Goal: Task Accomplishment & Management: Complete application form

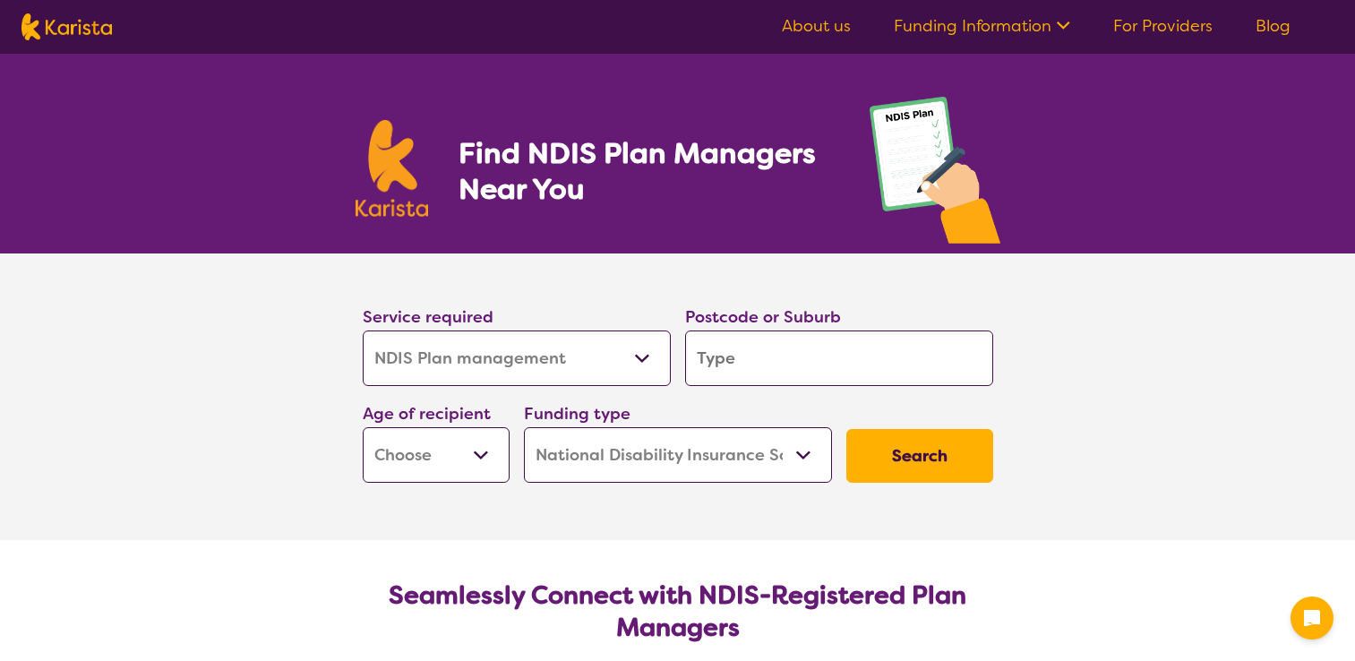
select select "NDIS Plan management"
select select "NDIS"
select select "NDIS Plan management"
select select "NDIS"
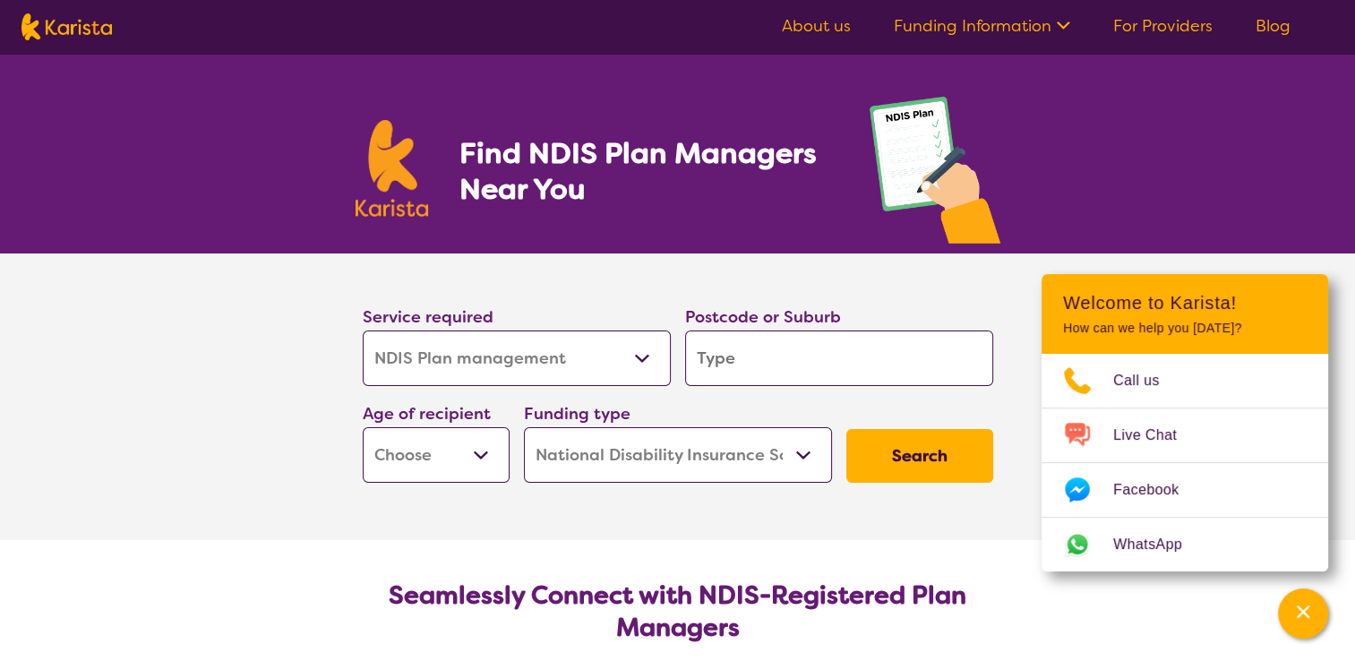
click at [1157, 26] on link "For Providers" at bounding box center [1162, 25] width 99 height 21
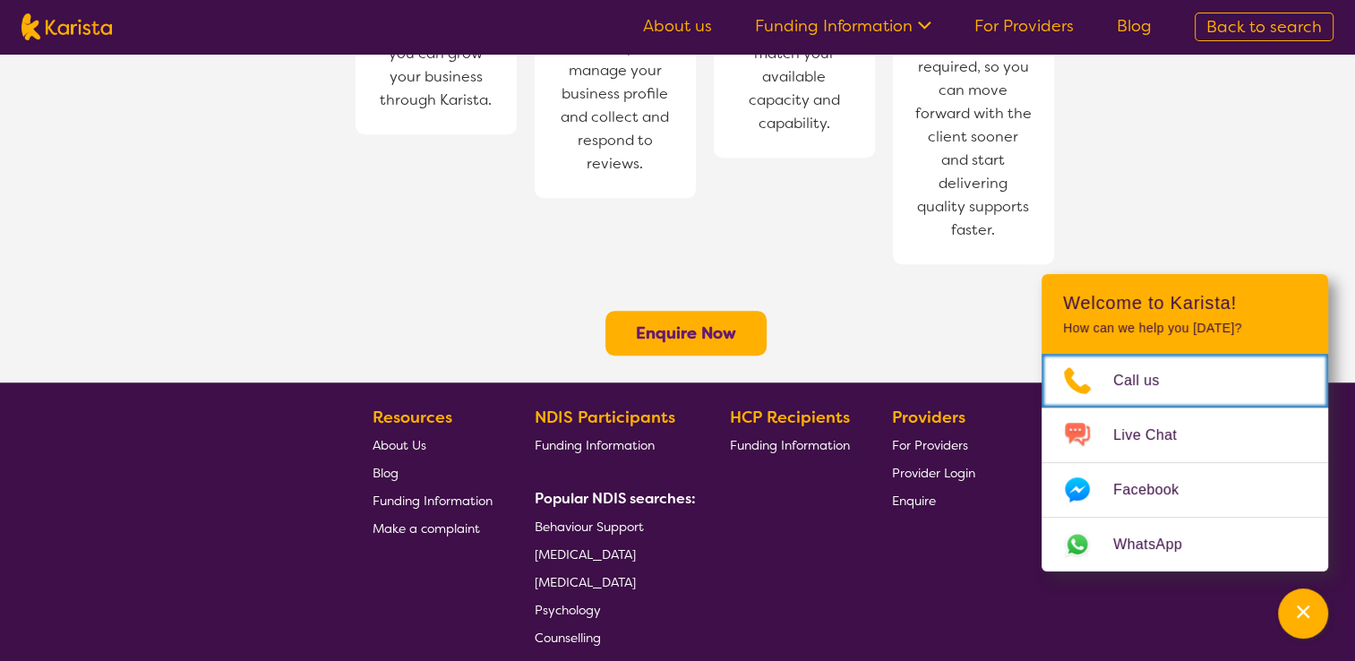
scroll to position [1440, 0]
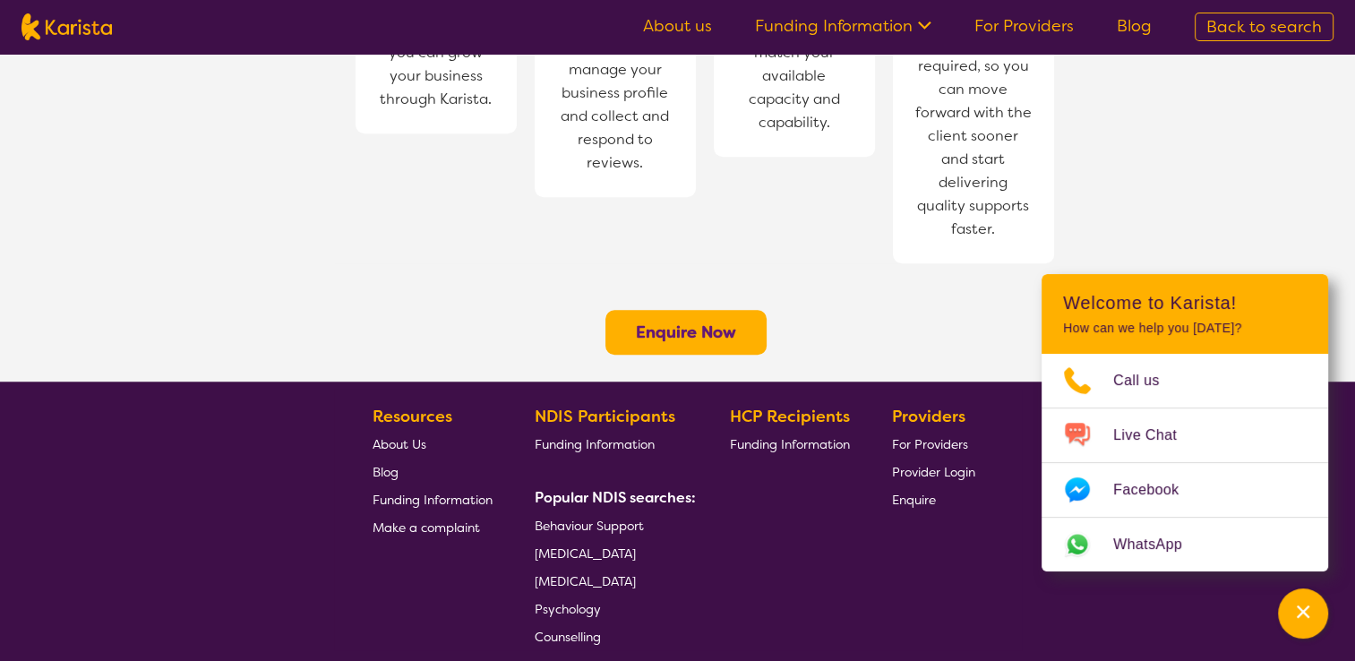
click at [691, 322] on b "Enquire Now" at bounding box center [686, 332] width 100 height 21
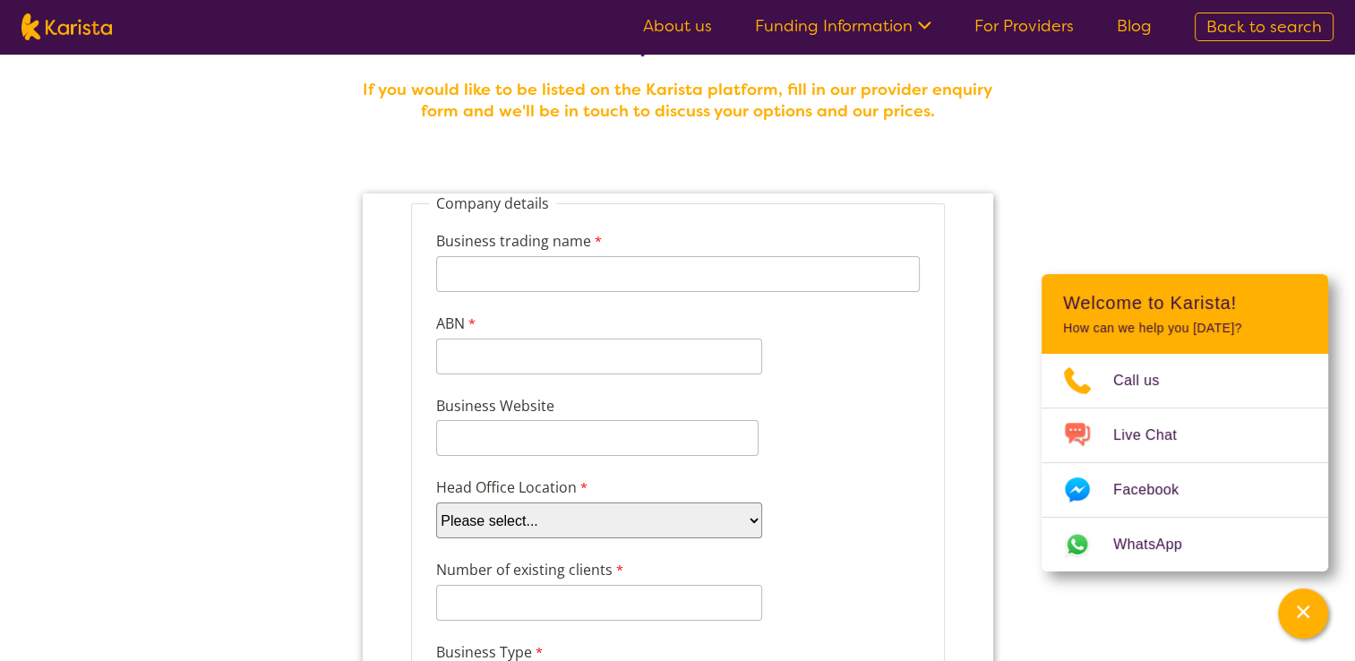
scroll to position [100, 0]
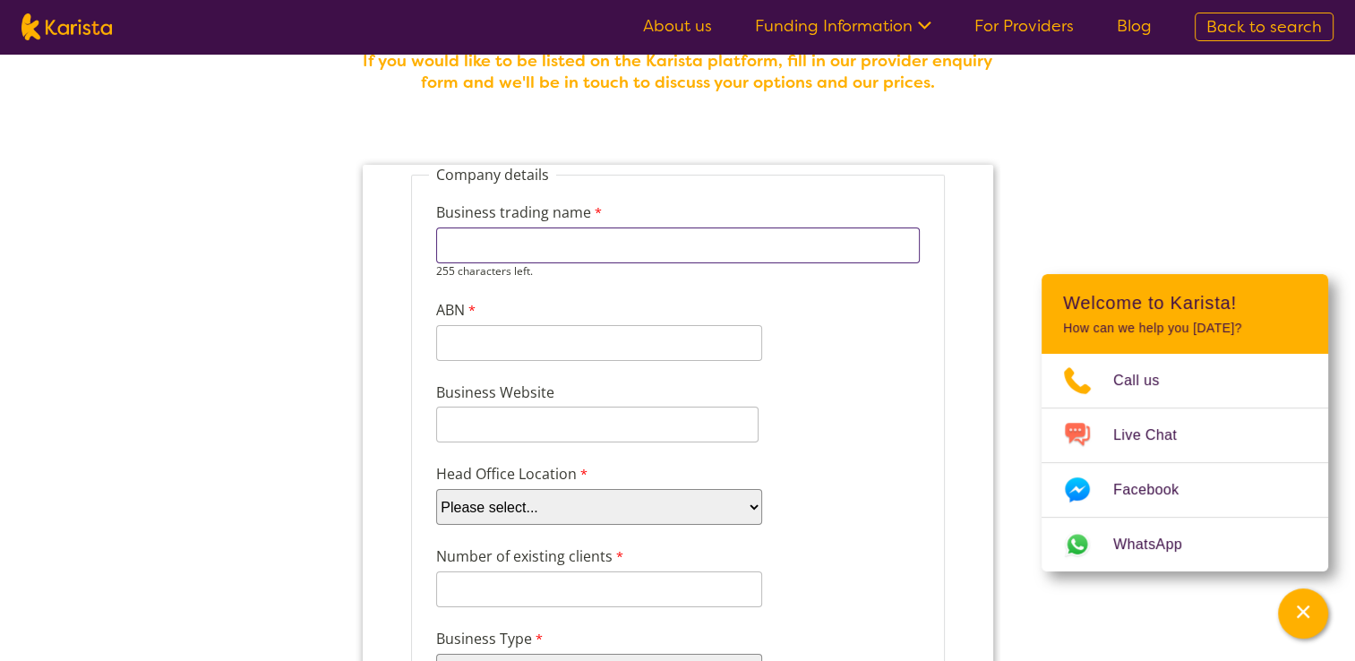
click at [489, 249] on input "Business trading name" at bounding box center [677, 245] width 484 height 36
type input "Decent Cae and services providers pty ltd"
click at [540, 339] on input "ABN" at bounding box center [598, 343] width 326 height 36
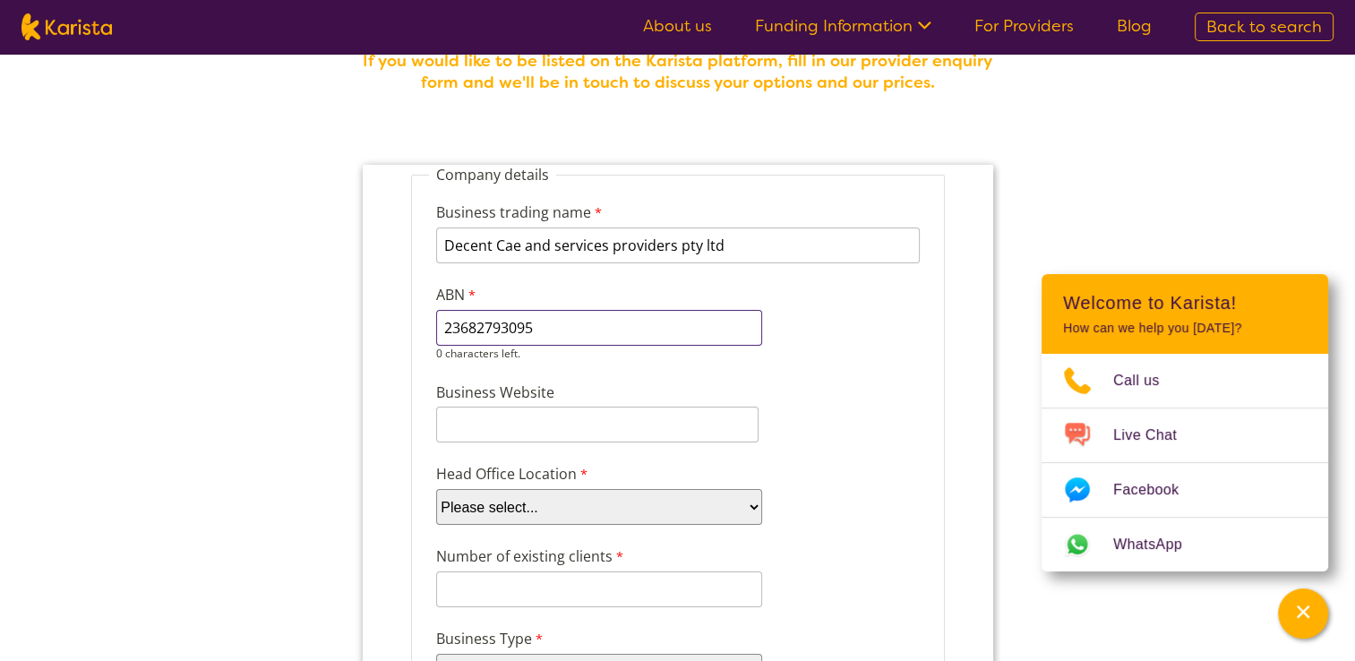
type input "23682793095"
click at [542, 425] on div "Business Website" at bounding box center [677, 412] width 498 height 68
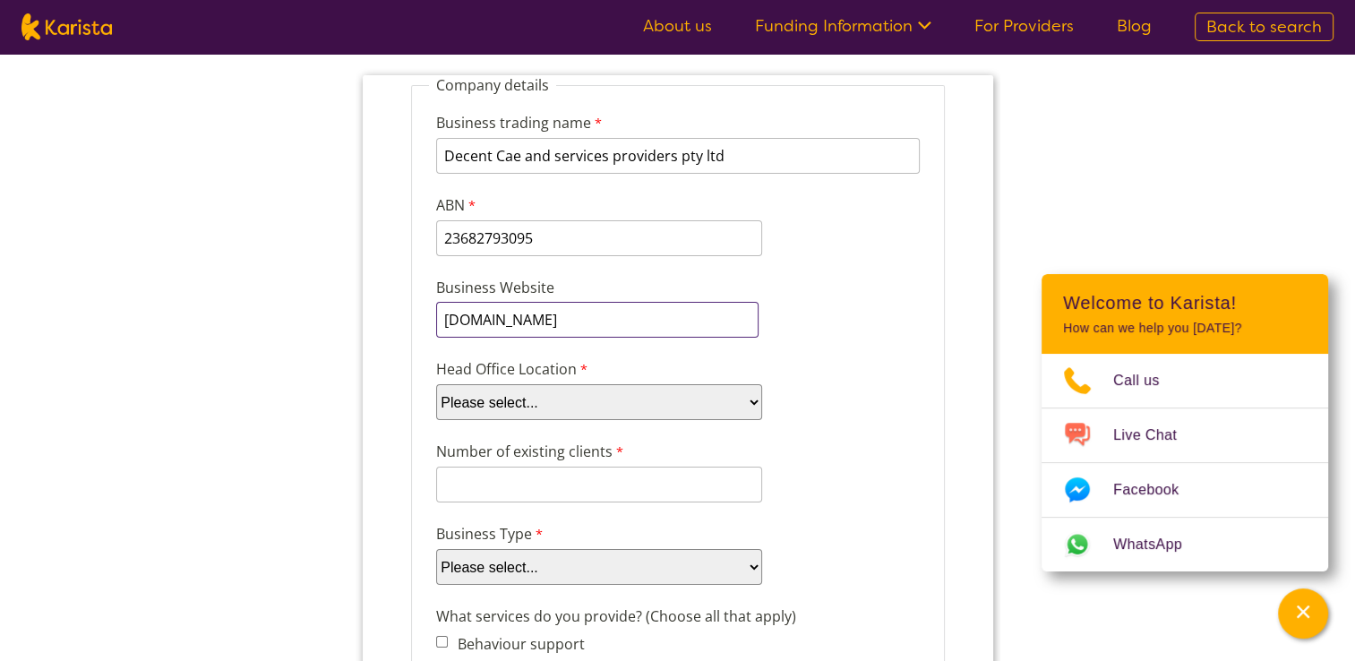
scroll to position [190, 0]
type input "decentcaresp.com.au"
click at [752, 394] on select "Please select... ACT NSW NT QLD SA TAS VIC WA" at bounding box center [598, 402] width 326 height 36
select select "tfa_98"
click at [435, 384] on select "Please select... ACT NSW NT QLD SA TAS VIC WA" at bounding box center [598, 402] width 326 height 36
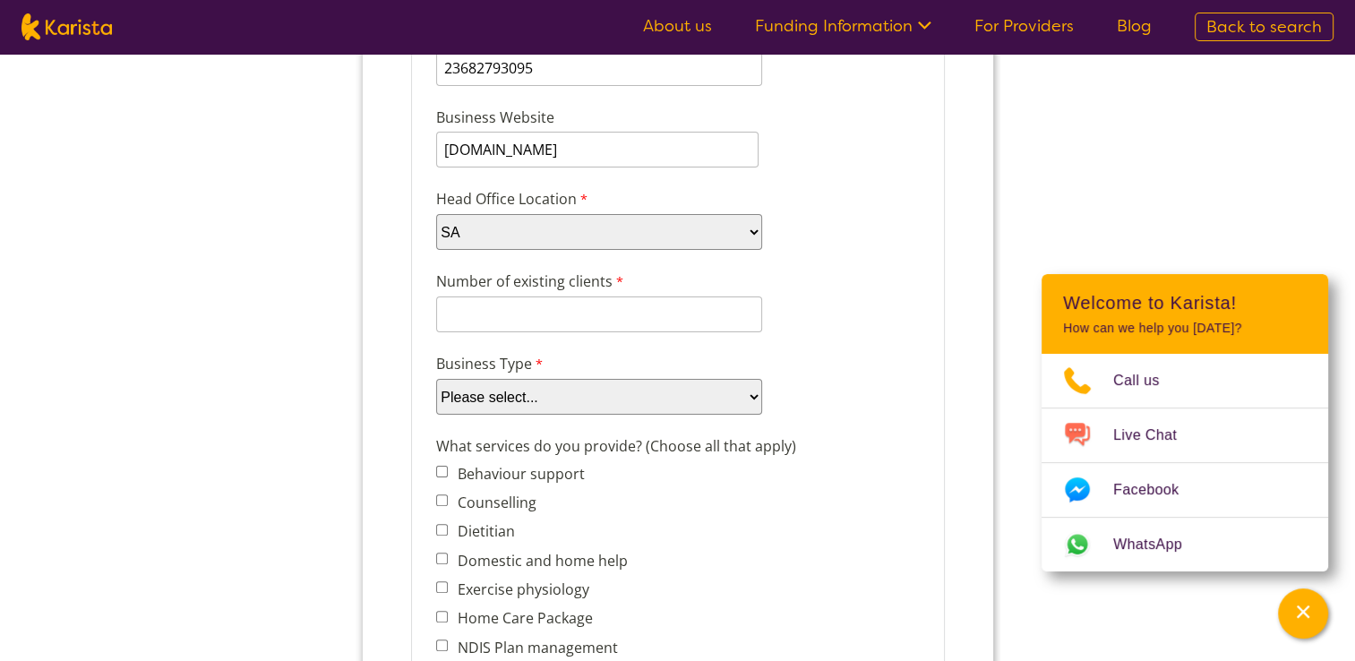
scroll to position [361, 0]
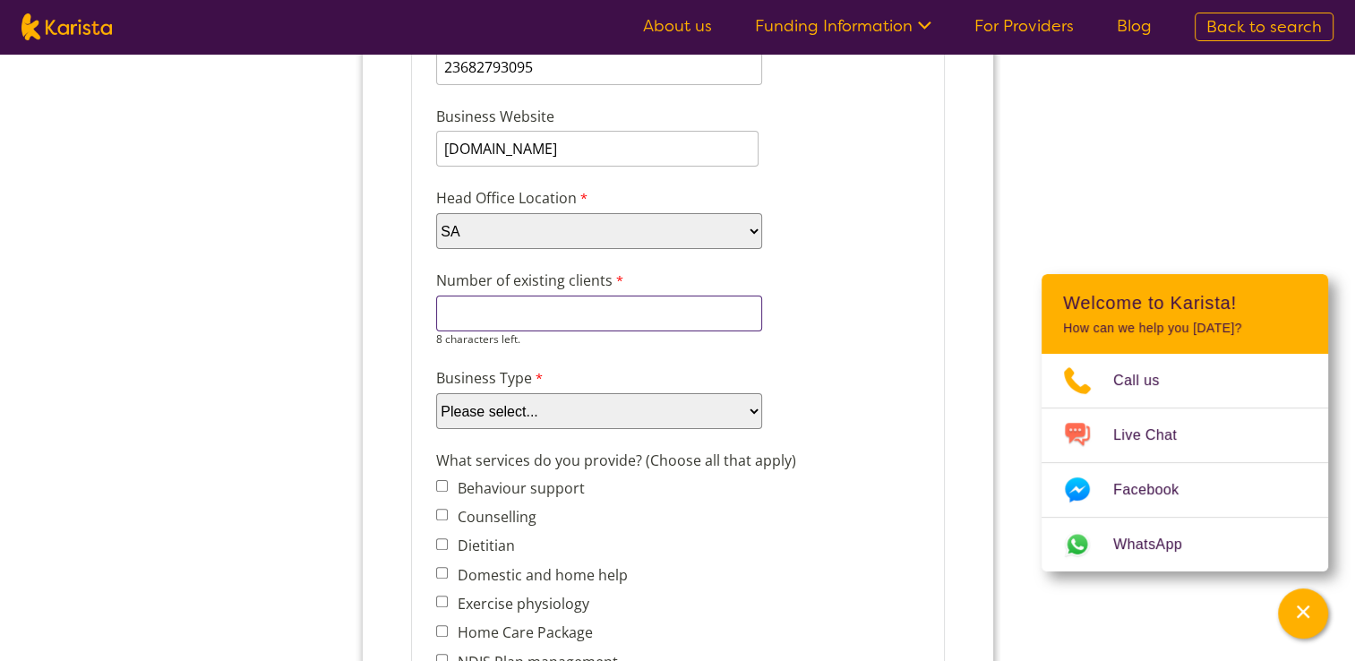
click at [704, 298] on input "Number of existing clients" at bounding box center [598, 314] width 326 height 36
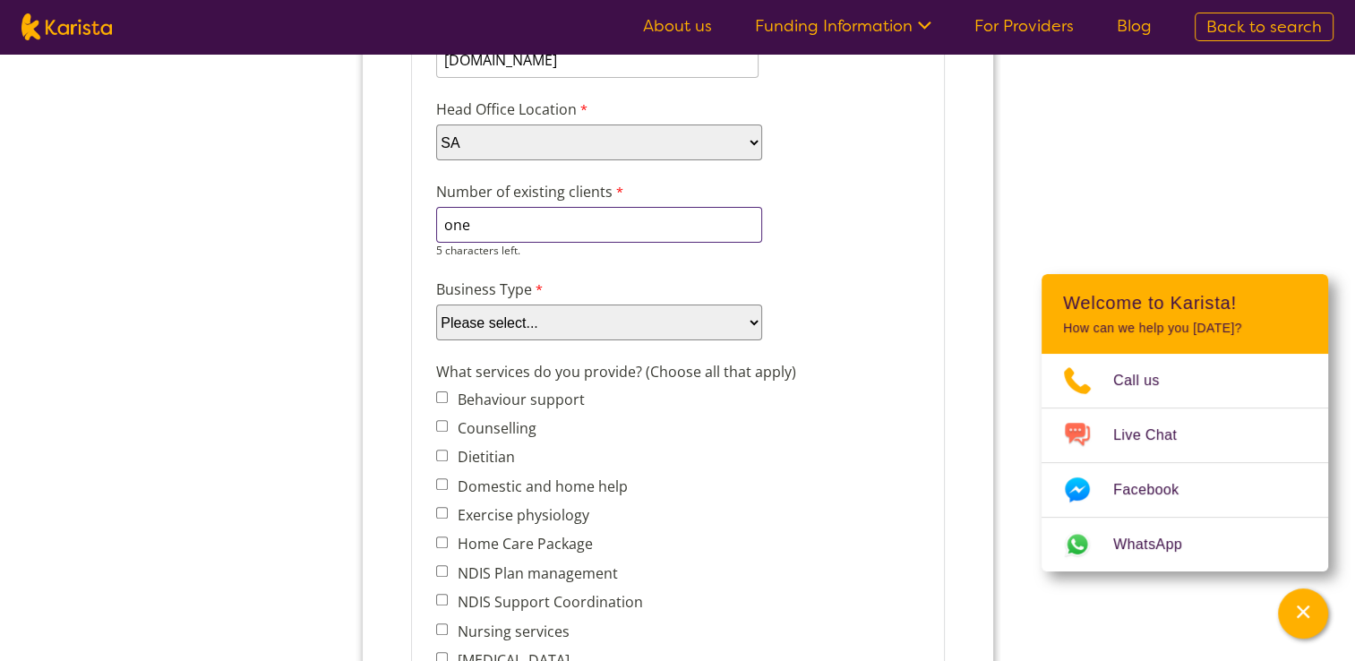
scroll to position [451, 0]
type input "one"
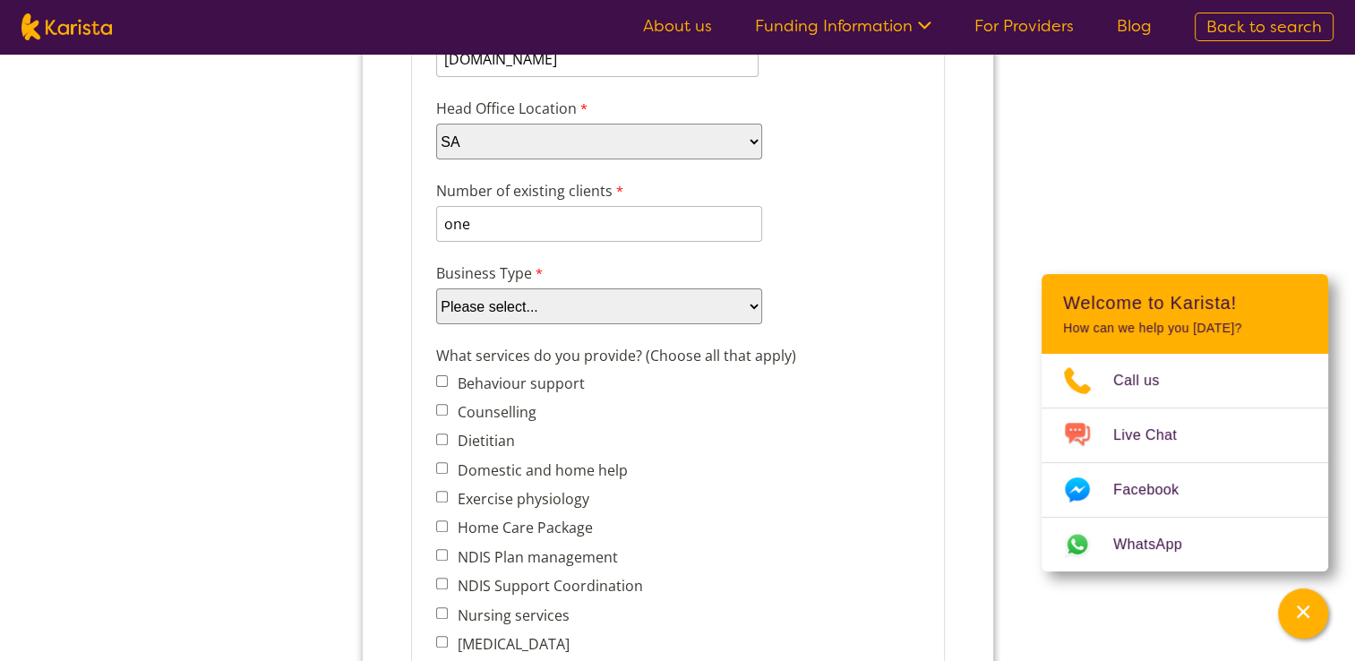
click at [752, 318] on div "Business Type Please select... Company Individual/Sole Trader Other (please spe…" at bounding box center [677, 293] width 498 height 69
select select "tfa_87"
click at [435, 324] on select "Please select... Company Individual/Sole Trader Other (please specify)" at bounding box center [598, 306] width 326 height 36
click at [445, 375] on input "Behaviour support" at bounding box center [441, 381] width 12 height 12
checkbox input "true"
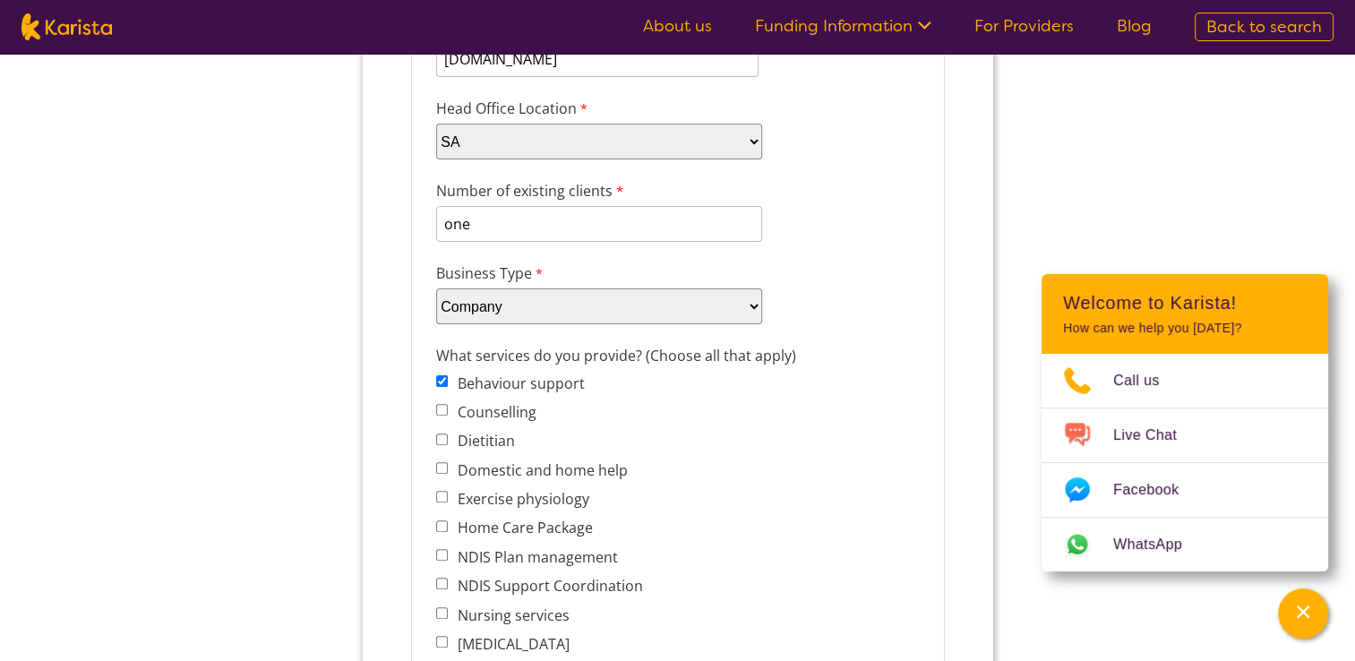
click at [438, 404] on input "Counselling" at bounding box center [441, 410] width 12 height 12
checkbox input "false"
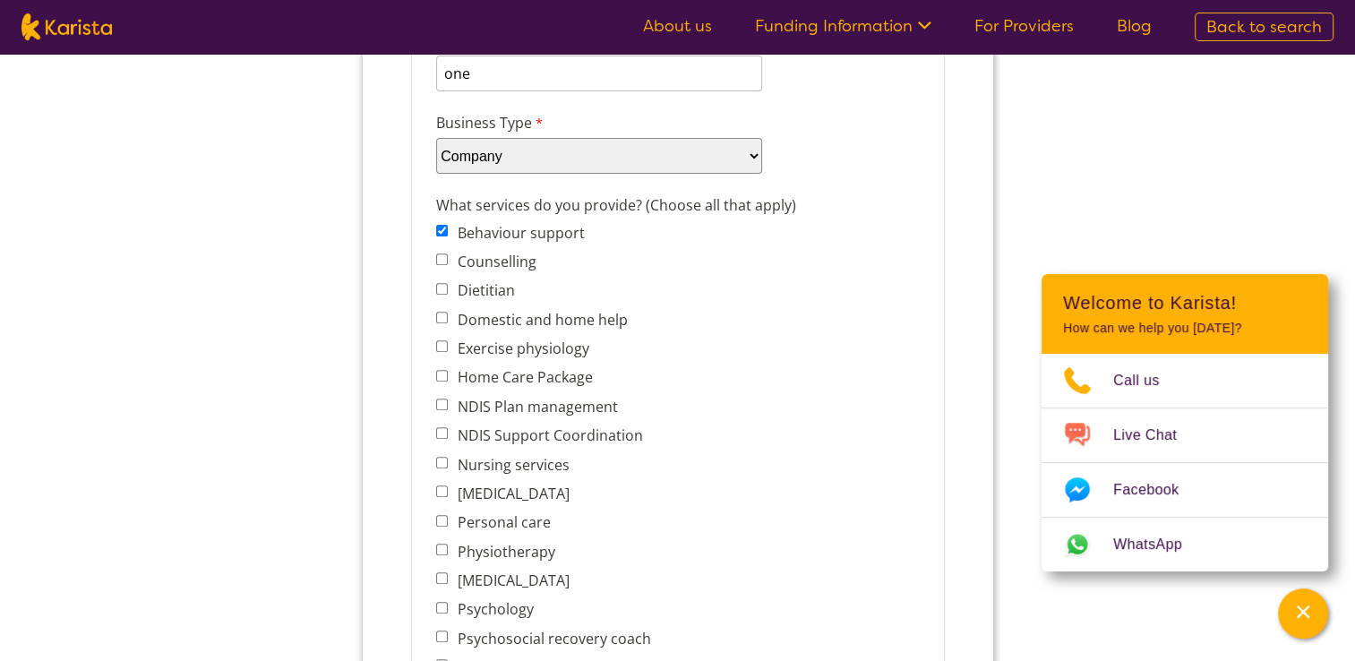
scroll to position [602, 0]
click at [445, 311] on input "Domestic and home help" at bounding box center [441, 317] width 12 height 12
checkbox input "true"
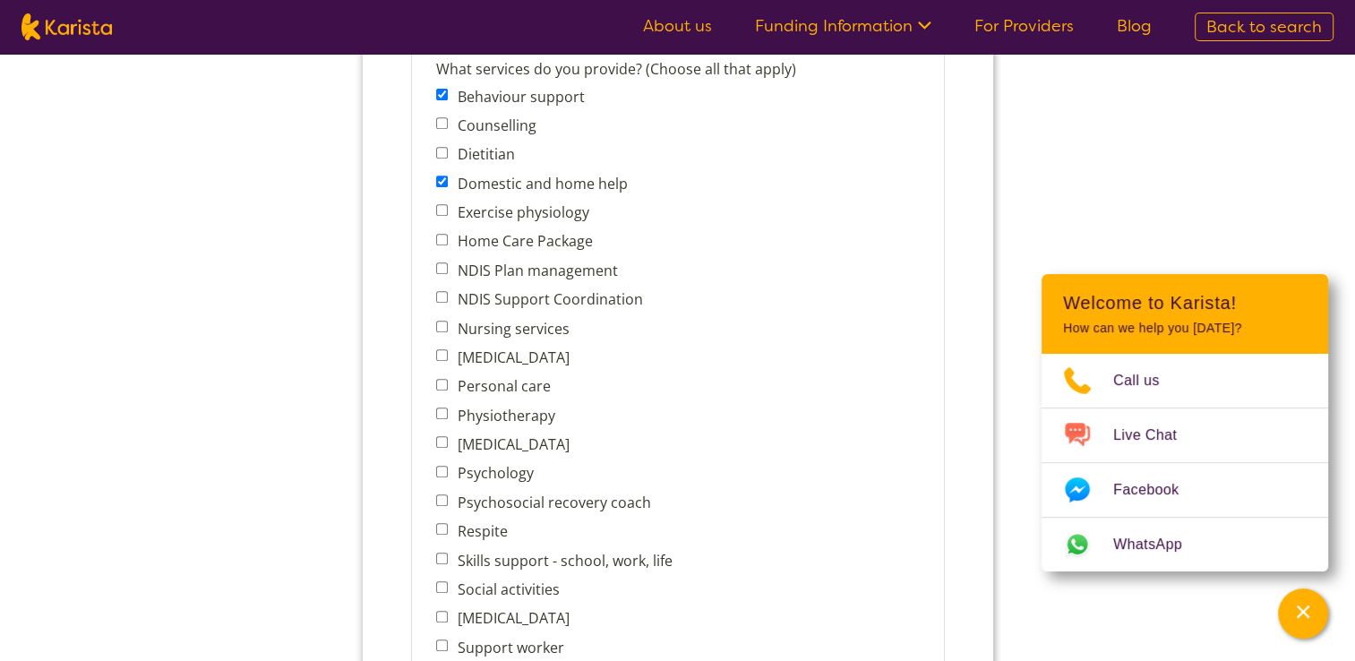
scroll to position [738, 0]
click at [442, 320] on input "Nursing services" at bounding box center [441, 326] width 12 height 12
checkbox input "true"
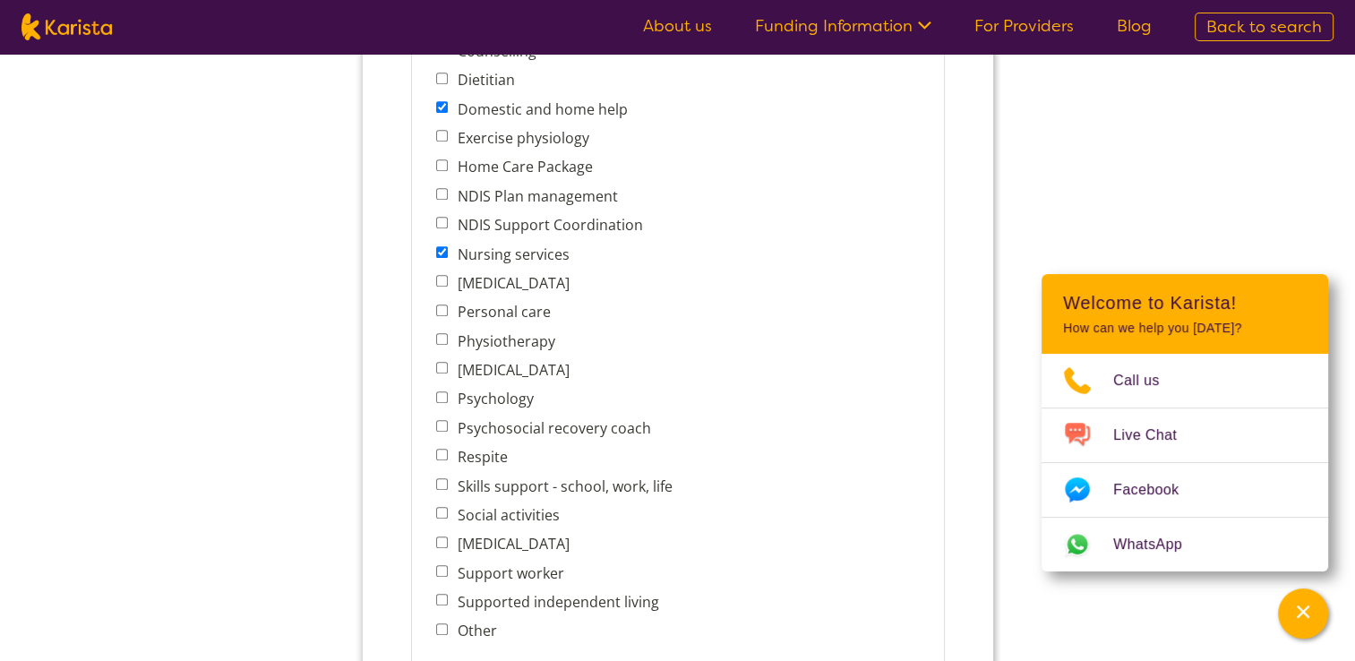
scroll to position [813, 0]
click at [442, 303] on input "Personal care" at bounding box center [441, 309] width 12 height 12
checkbox input "true"
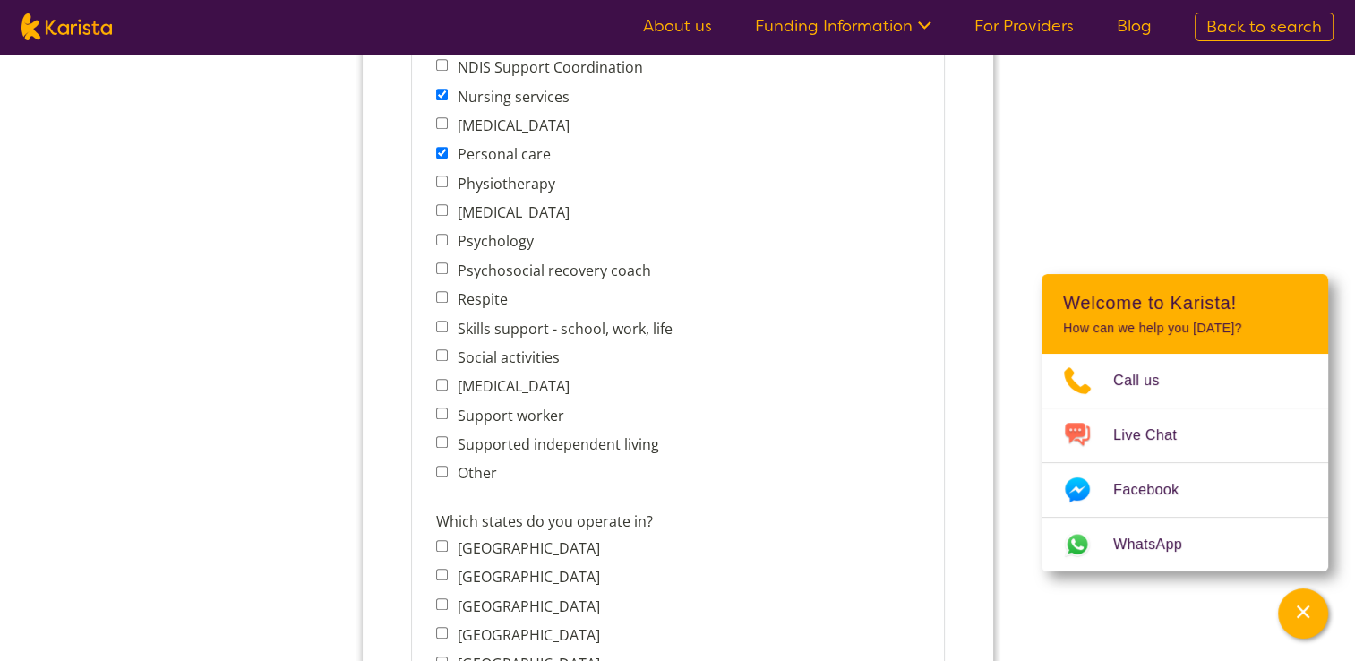
scroll to position [970, 0]
click at [441, 348] on input "Social activities" at bounding box center [441, 354] width 12 height 12
checkbox input "true"
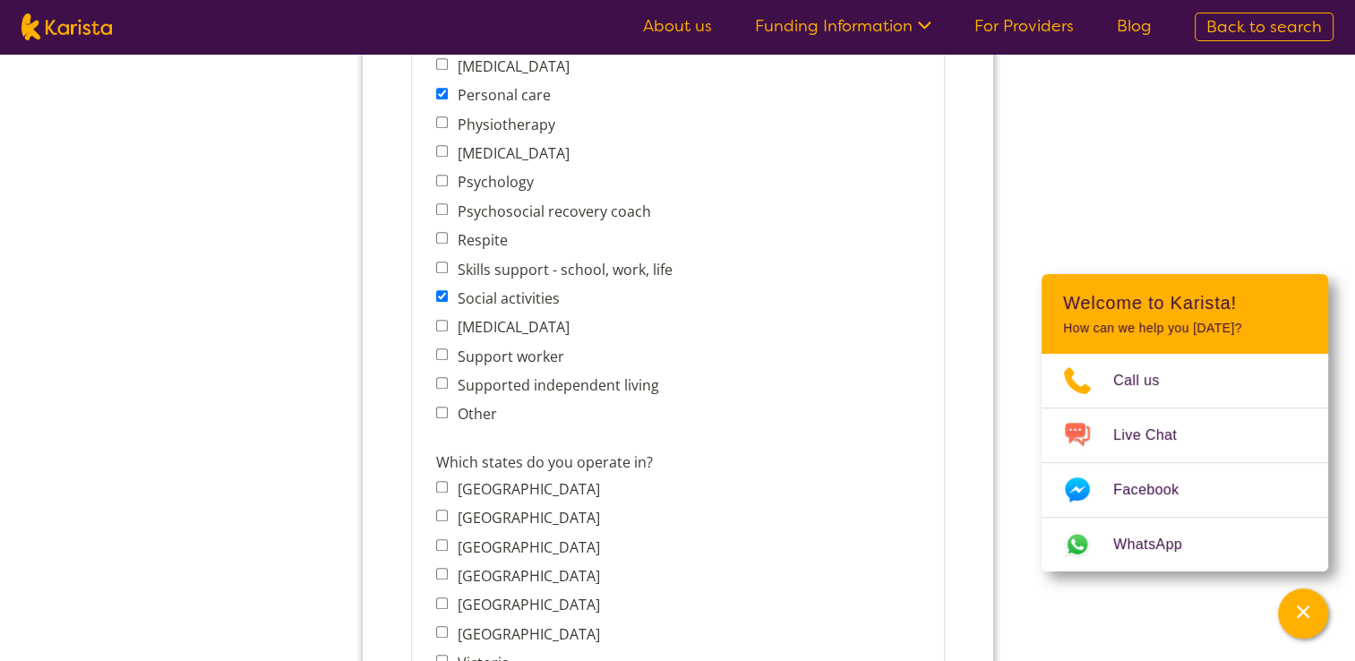
scroll to position [1037, 0]
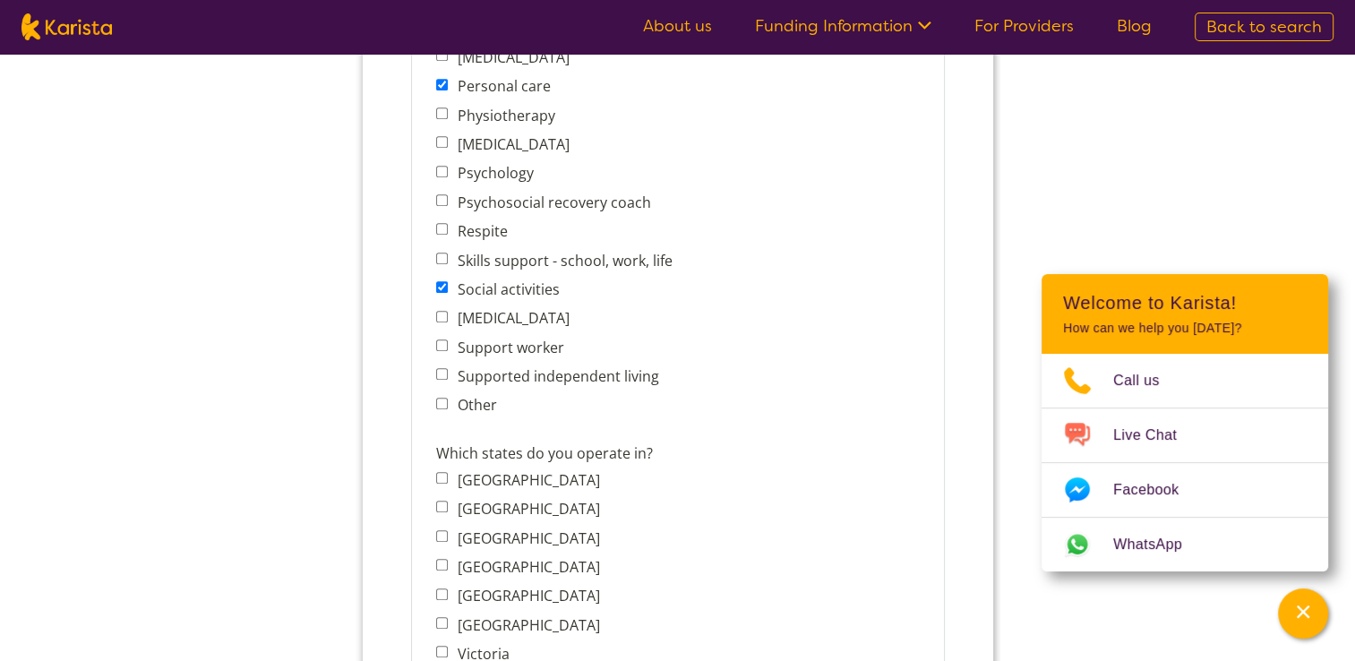
click at [443, 368] on input "Supported independent living" at bounding box center [441, 374] width 12 height 12
checkbox input "true"
click at [442, 339] on input "Support worker" at bounding box center [441, 345] width 12 height 12
checkbox input "true"
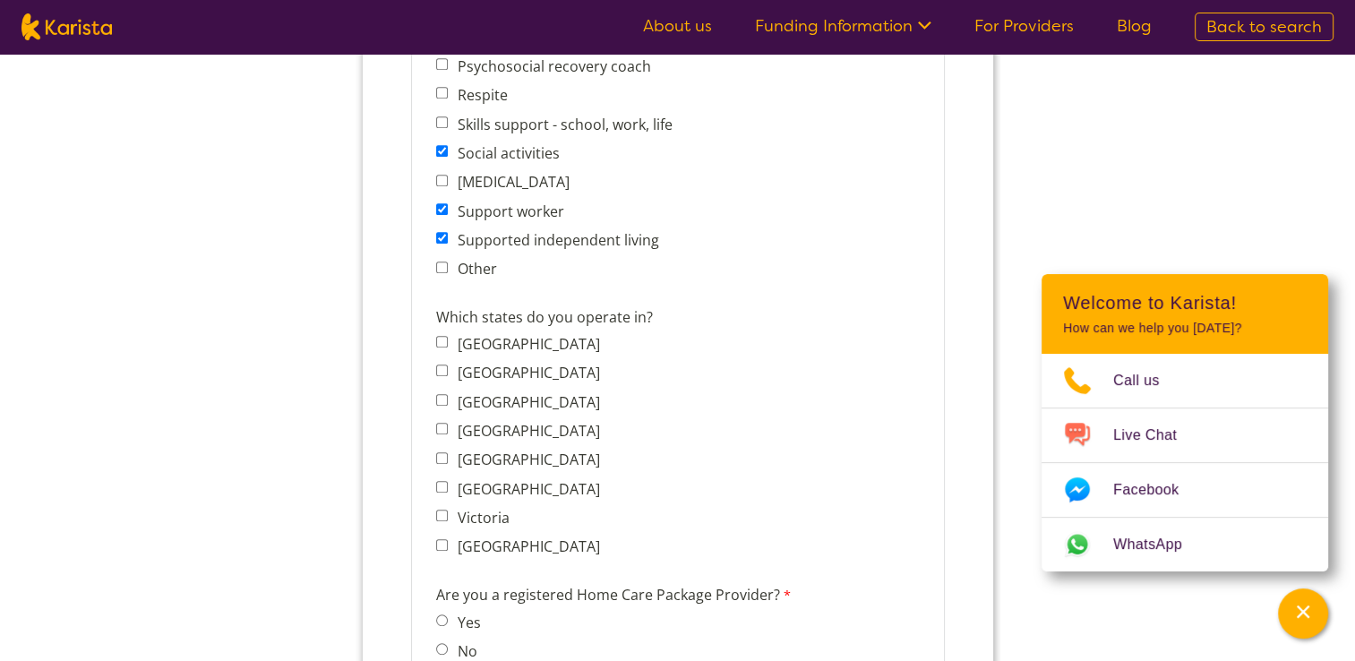
scroll to position [1178, 0]
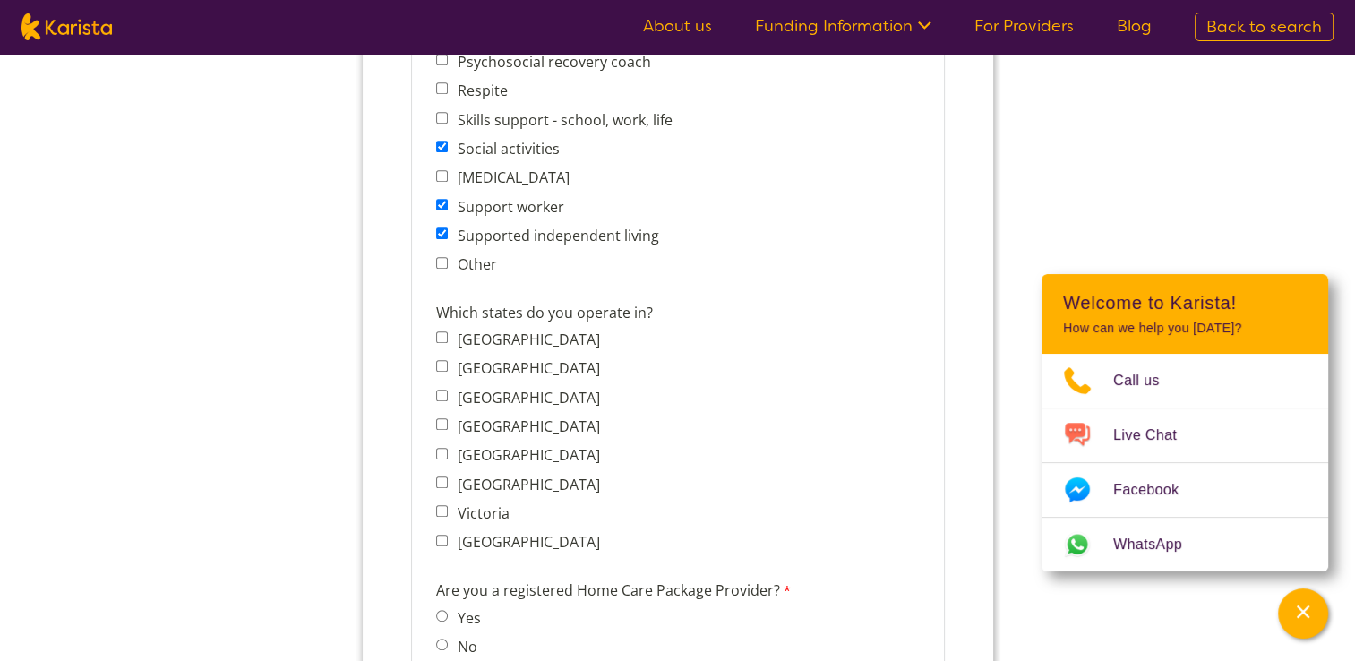
click at [440, 448] on input "South Australia" at bounding box center [441, 454] width 12 height 12
checkbox input "true"
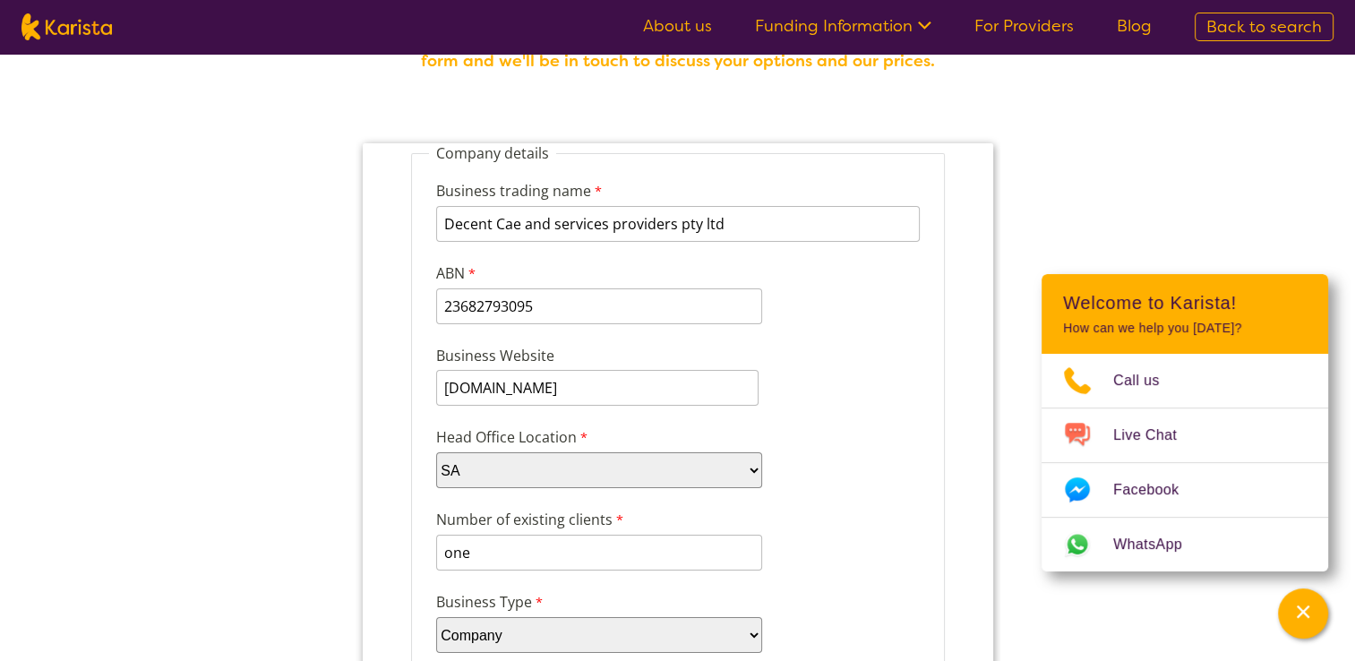
scroll to position [114, 0]
